Goal: Find contact information: Find contact information

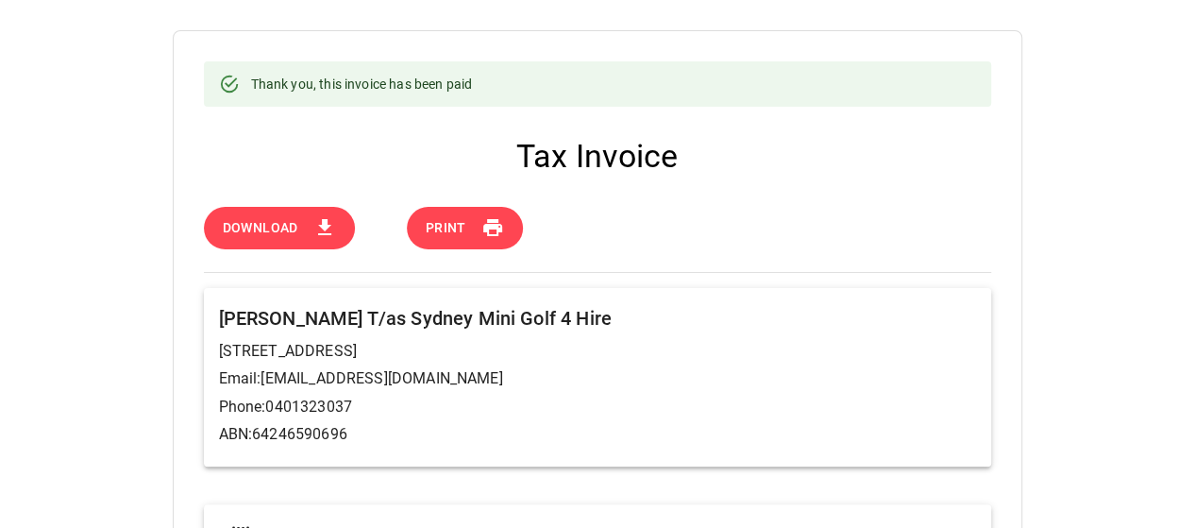
click at [859, 238] on div "Download Print" at bounding box center [593, 224] width 795 height 50
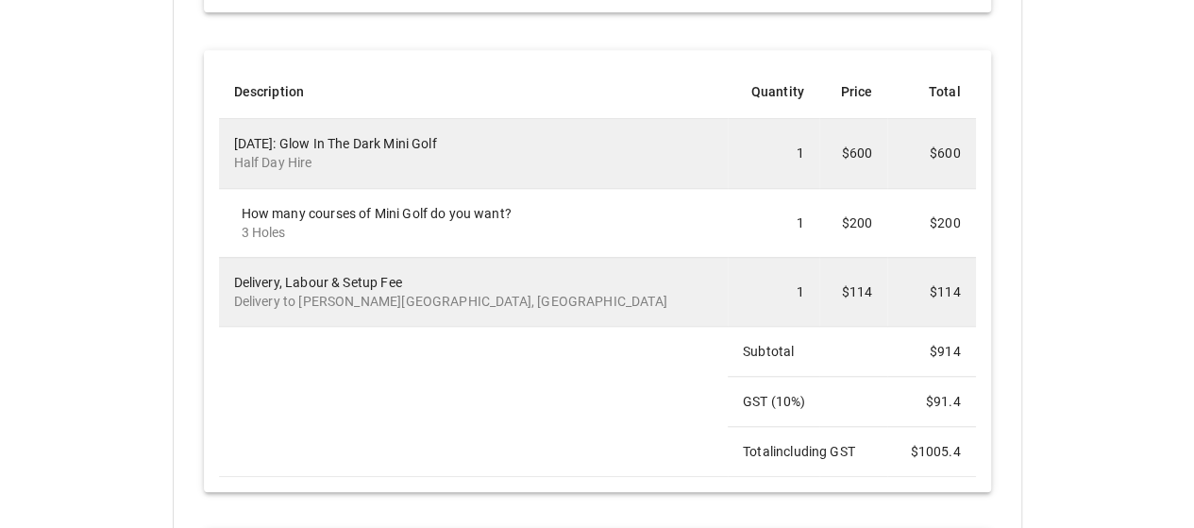
scroll to position [718, 0]
click at [487, 250] on td "How many courses of Mini Golf do you want? 3 Holes" at bounding box center [473, 220] width 509 height 69
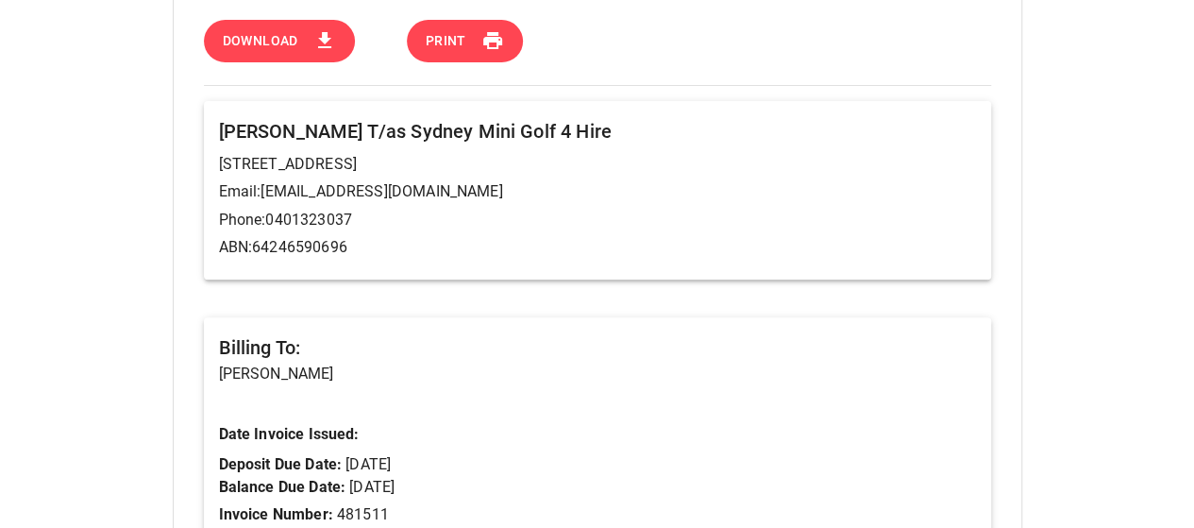
scroll to position [113, 0]
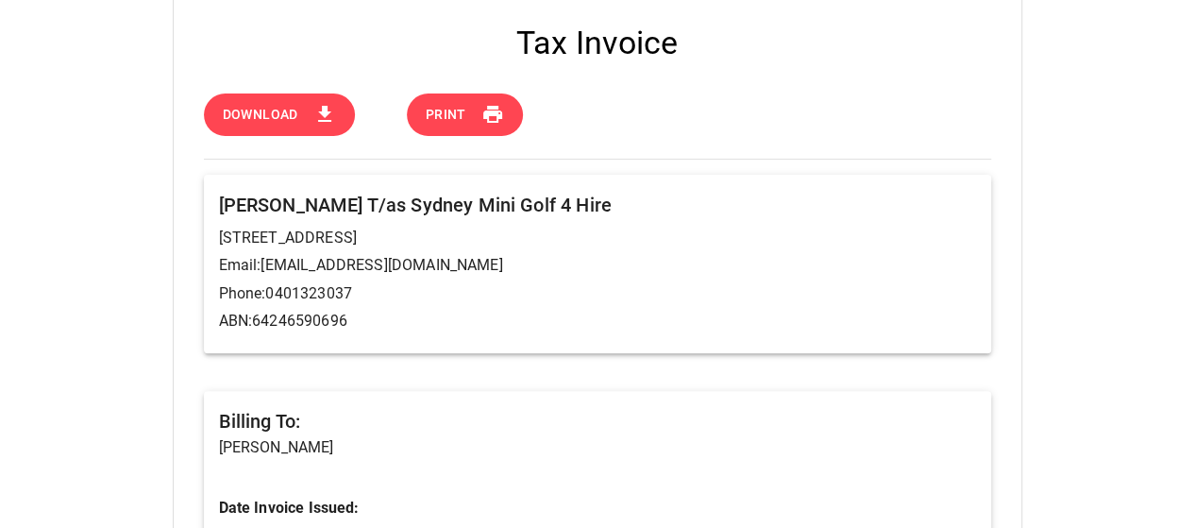
click at [266, 214] on h6 "[PERSON_NAME] T/as Sydney Mini Golf 4 Hire" at bounding box center [597, 205] width 757 height 30
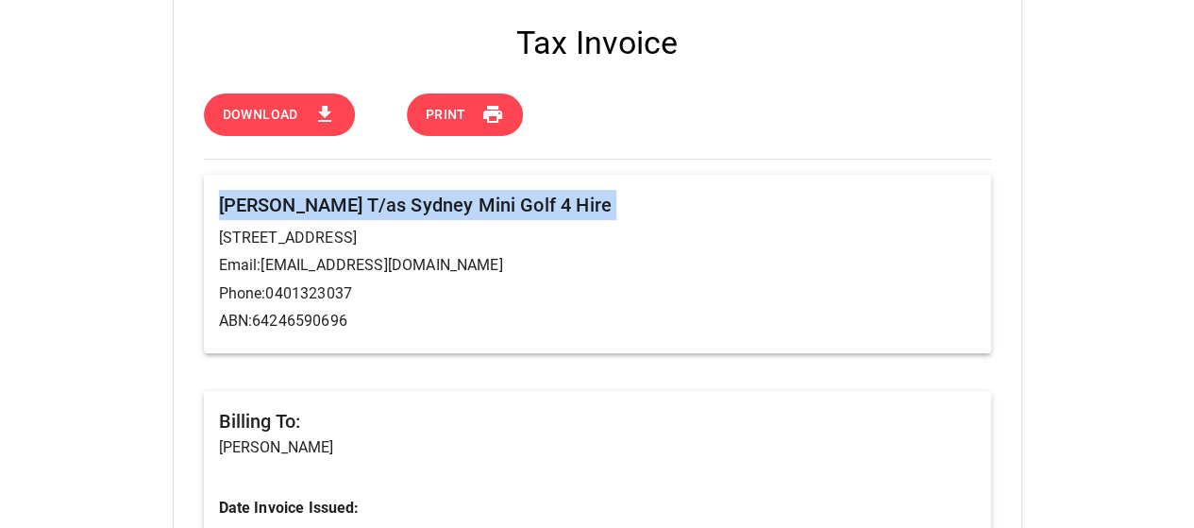
click at [266, 214] on h6 "[PERSON_NAME] T/as Sydney Mini Golf 4 Hire" at bounding box center [597, 205] width 757 height 30
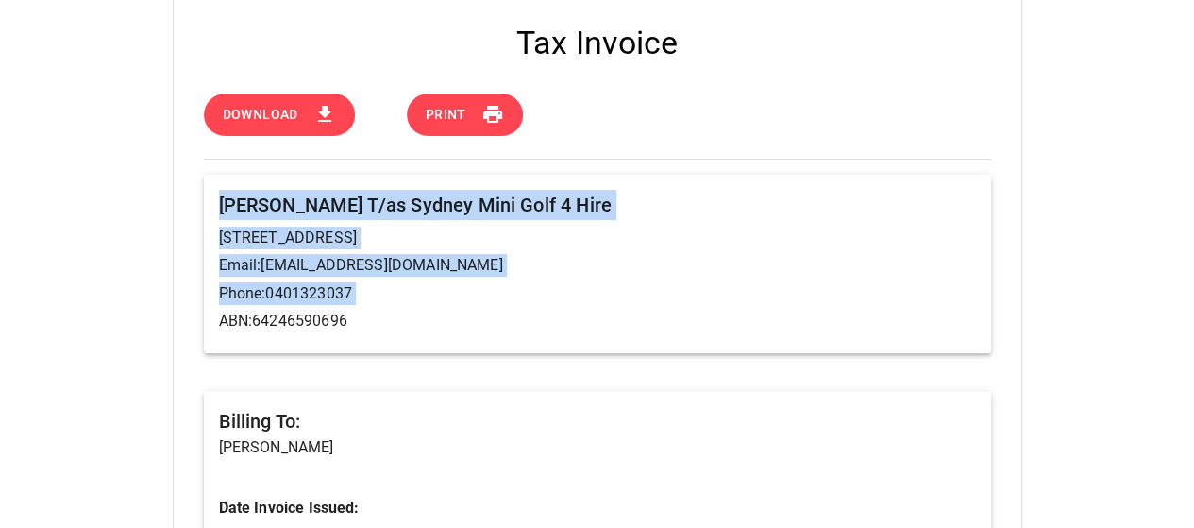
copy div "[PERSON_NAME] T/as Sydney Mini Golf 4 Hire [STREET_ADDRESS] Email: [EMAIL_ADDRE…"
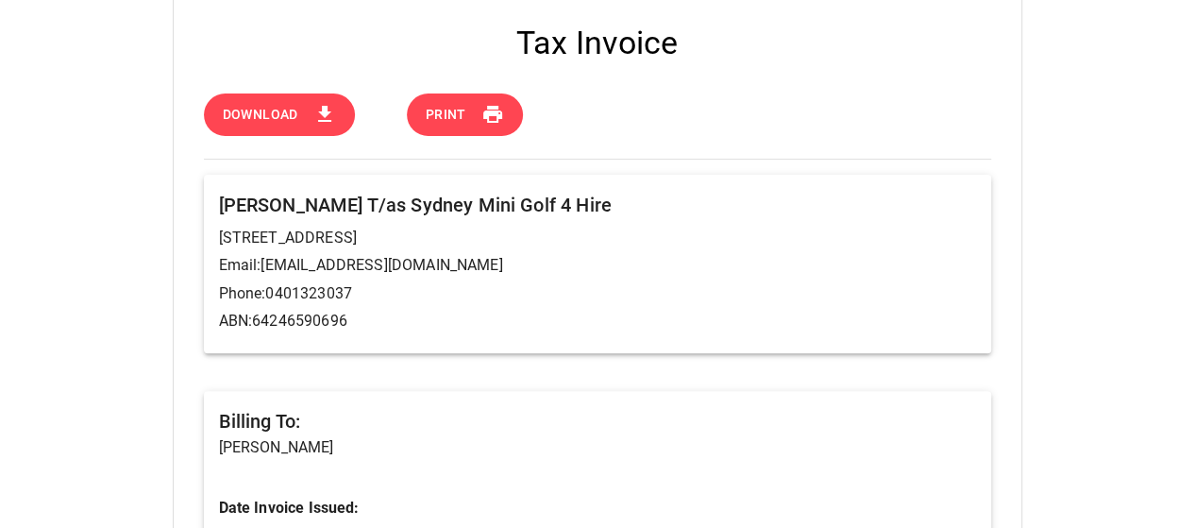
click at [711, 318] on p "ABN: 64246590696" at bounding box center [597, 321] width 757 height 23
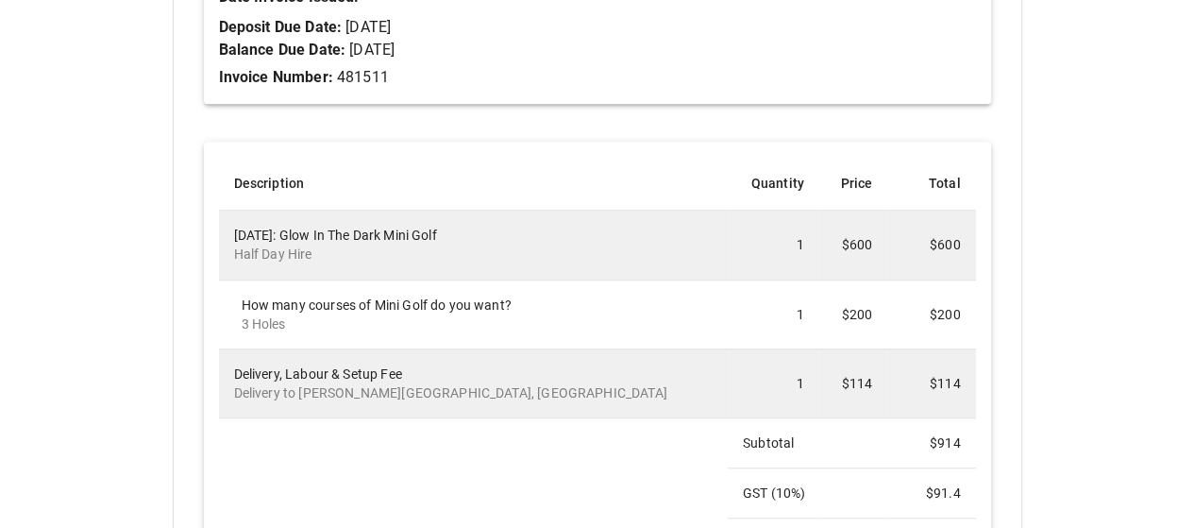
scroll to position [680, 0]
